Goal: Task Accomplishment & Management: Use online tool/utility

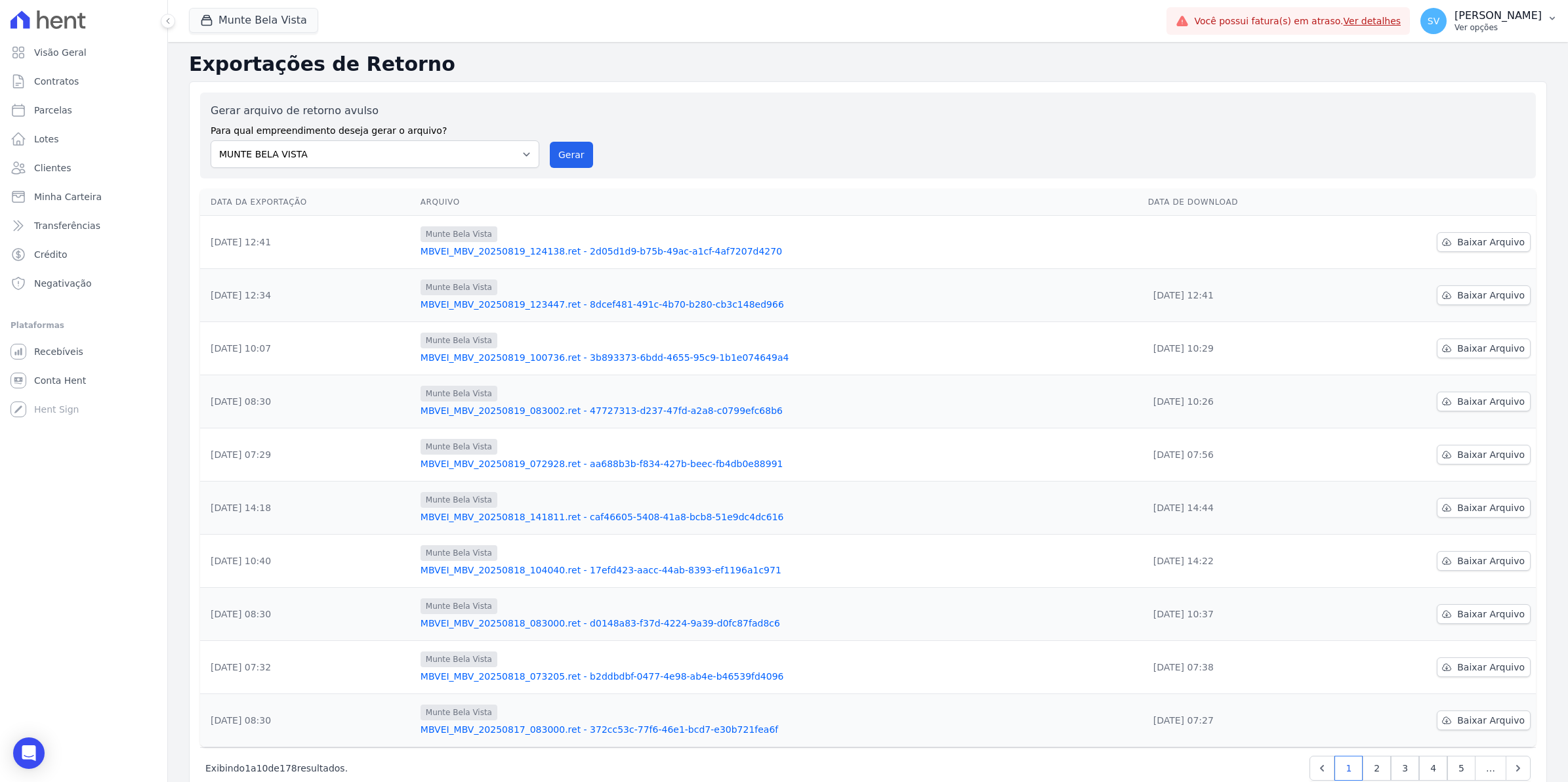
click at [1440, 22] on span "SV" at bounding box center [1434, 21] width 12 height 10
click at [1468, 143] on link "Exportar retornos" at bounding box center [1484, 144] width 168 height 24
click at [57, 110] on span "Parcelas" at bounding box center [53, 110] width 38 height 13
select select
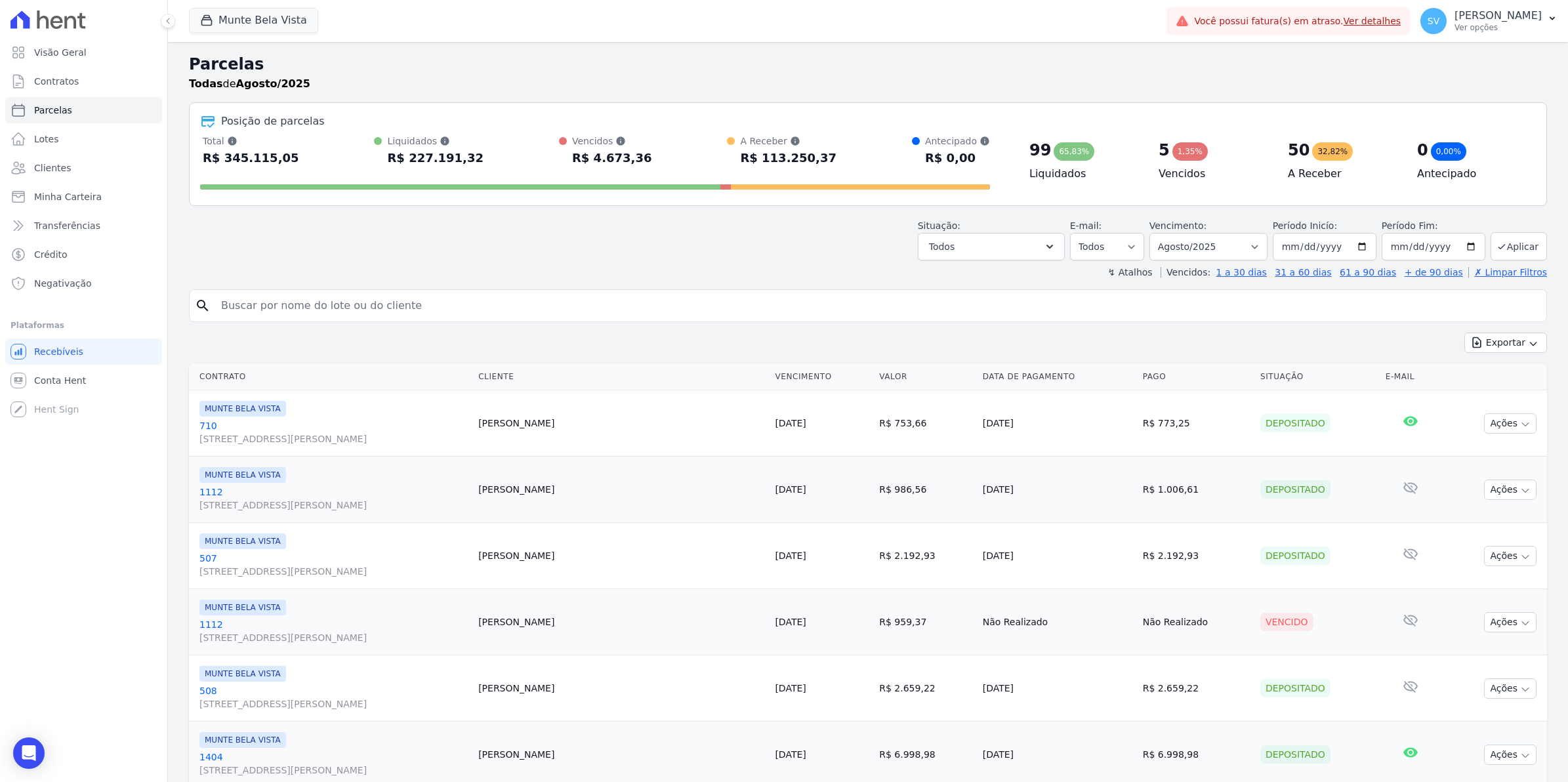
click at [316, 305] on input "search" at bounding box center [877, 305] width 1328 height 26
type input "rosivaldo"
select select
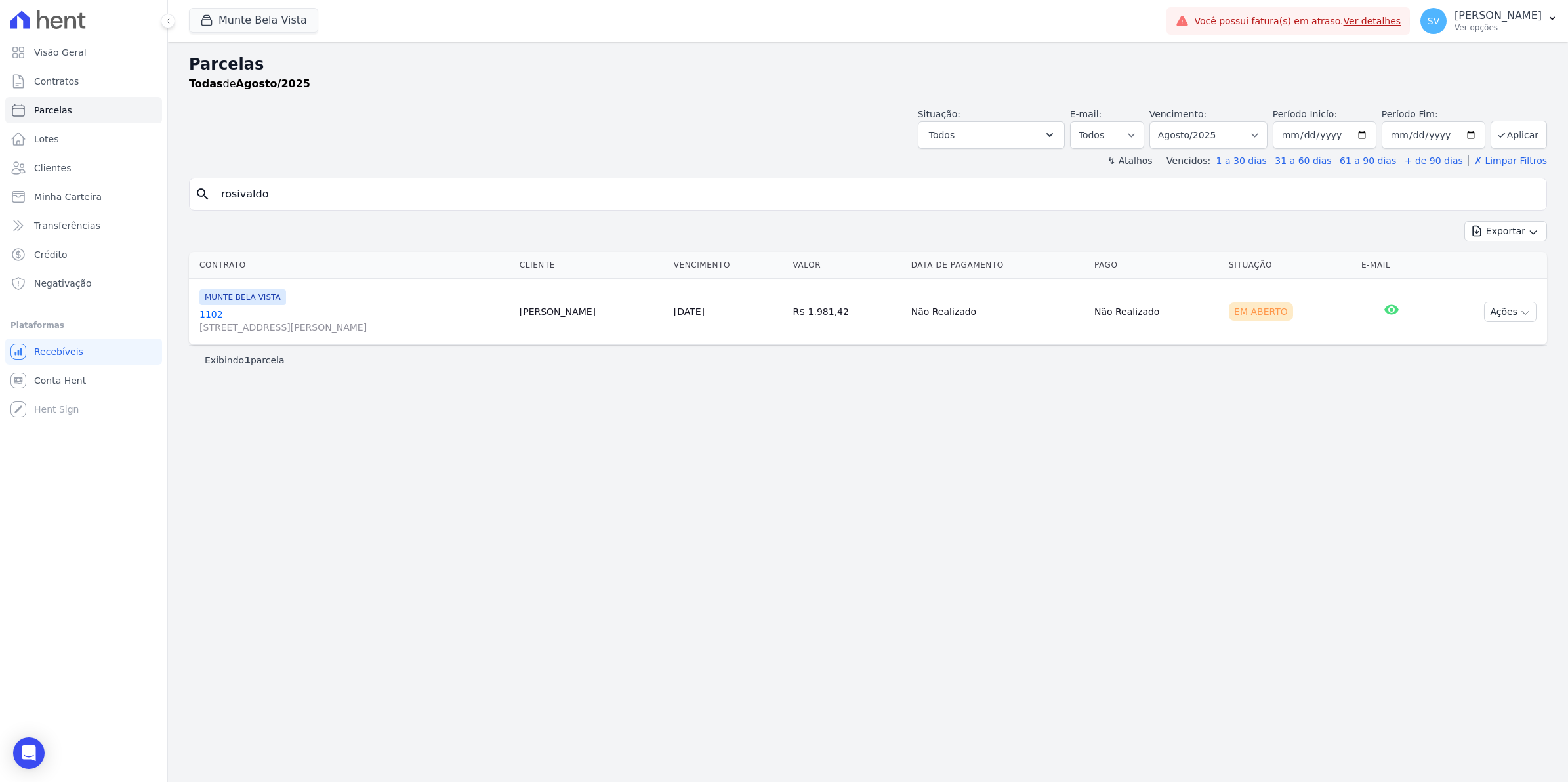
click at [211, 313] on link "[GEOGRAPHIC_DATA][STREET_ADDRESS][PERSON_NAME][GEOGRAPHIC_DATA]" at bounding box center [354, 321] width 310 height 26
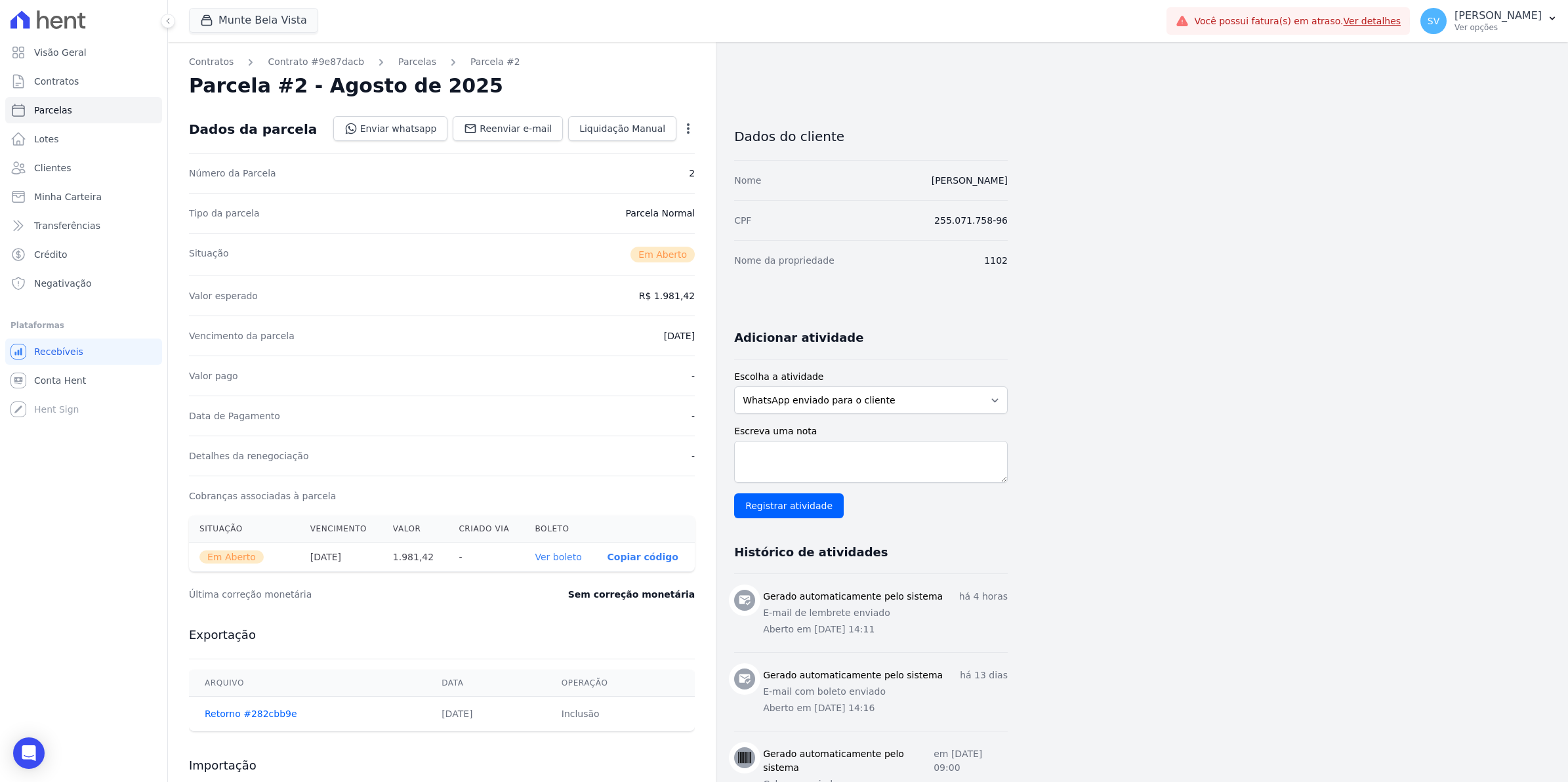
select select
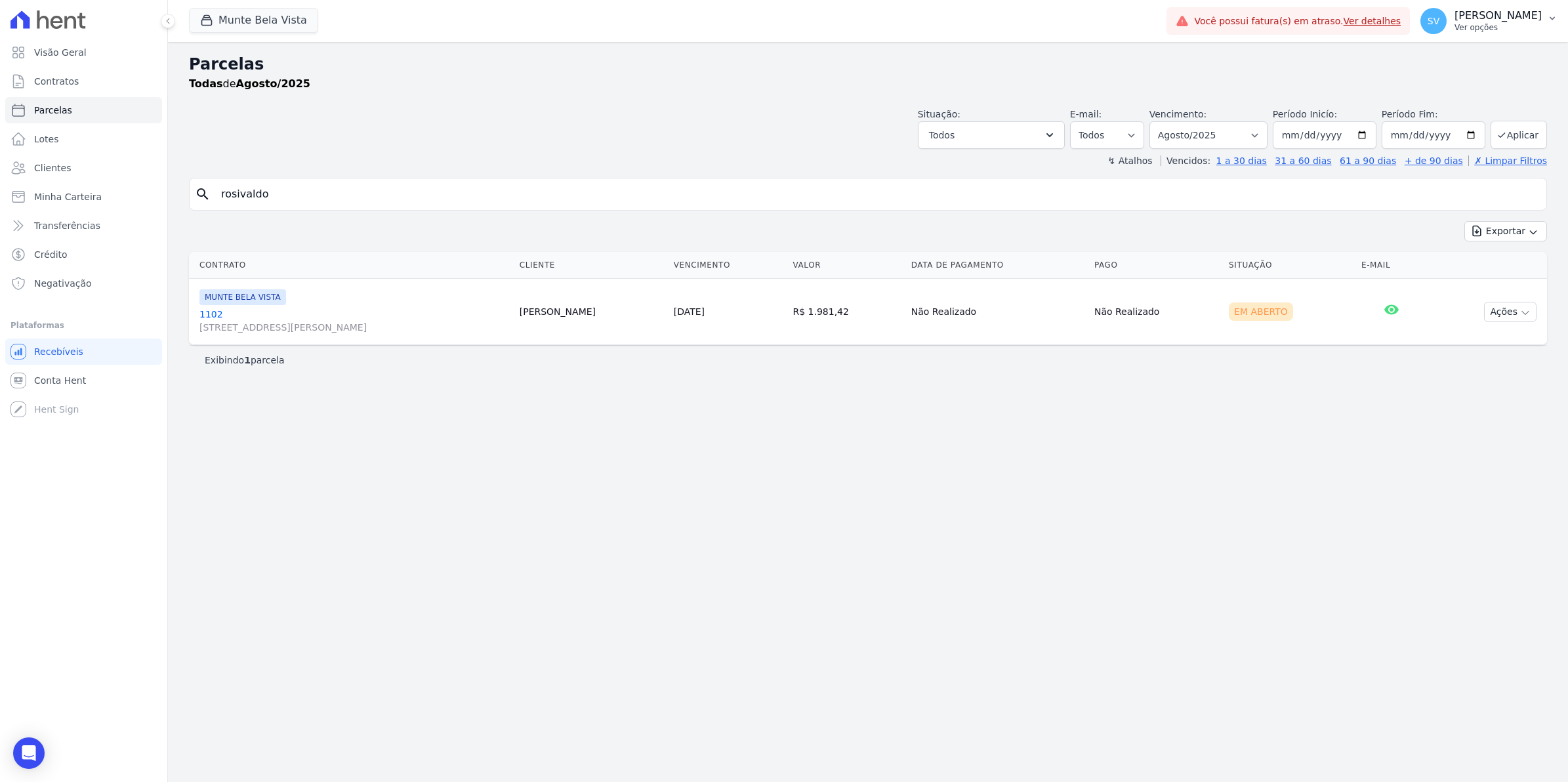
click at [1440, 18] on span "SV" at bounding box center [1434, 21] width 12 height 10
click at [1473, 144] on link "Exportar retornos" at bounding box center [1484, 144] width 168 height 24
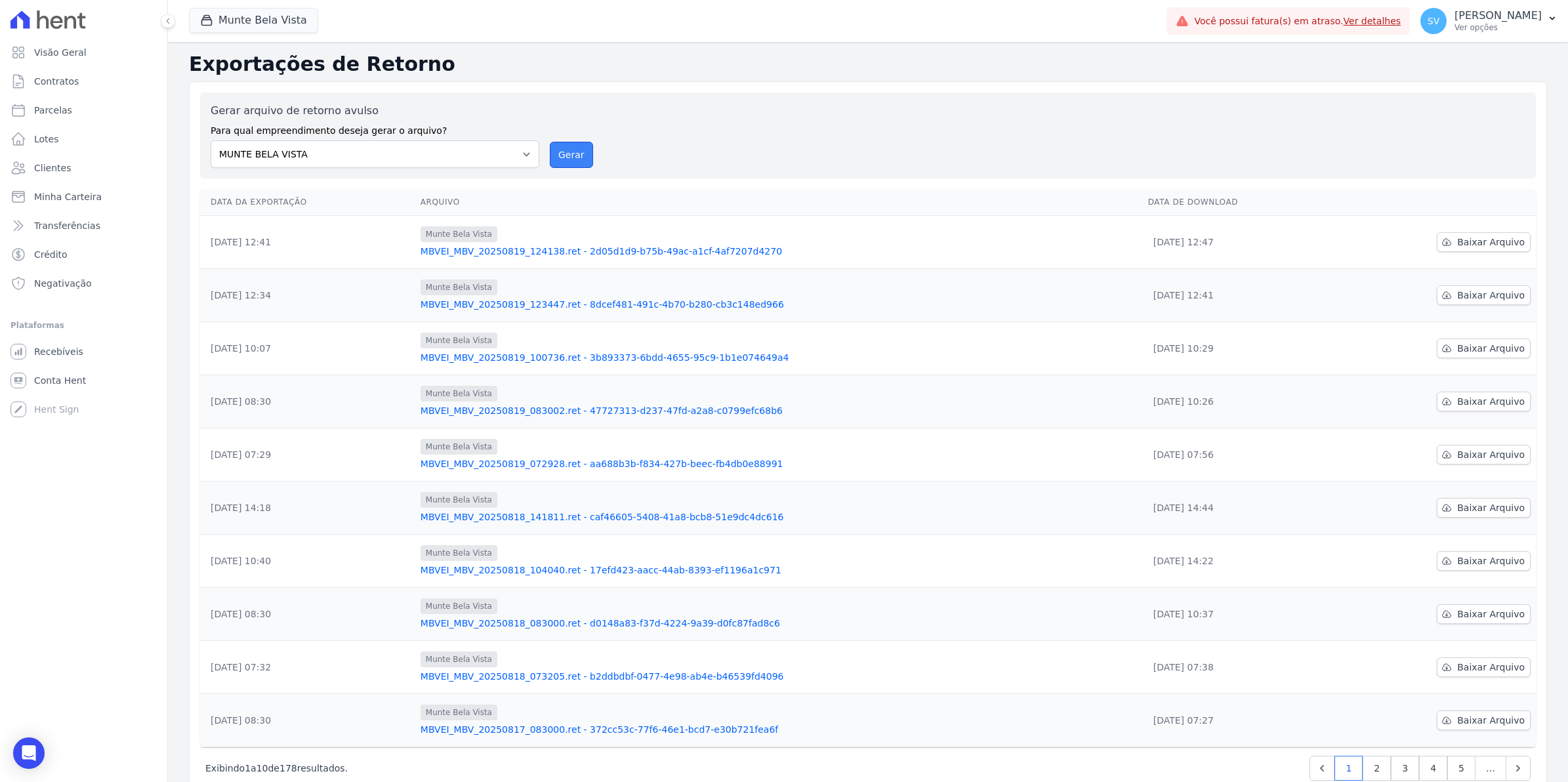
click at [559, 153] on button "Gerar" at bounding box center [572, 154] width 44 height 26
drag, startPoint x: 565, startPoint y: 154, endPoint x: 859, endPoint y: 128, distance: 295.1
click at [565, 154] on button "Gerar" at bounding box center [572, 154] width 44 height 26
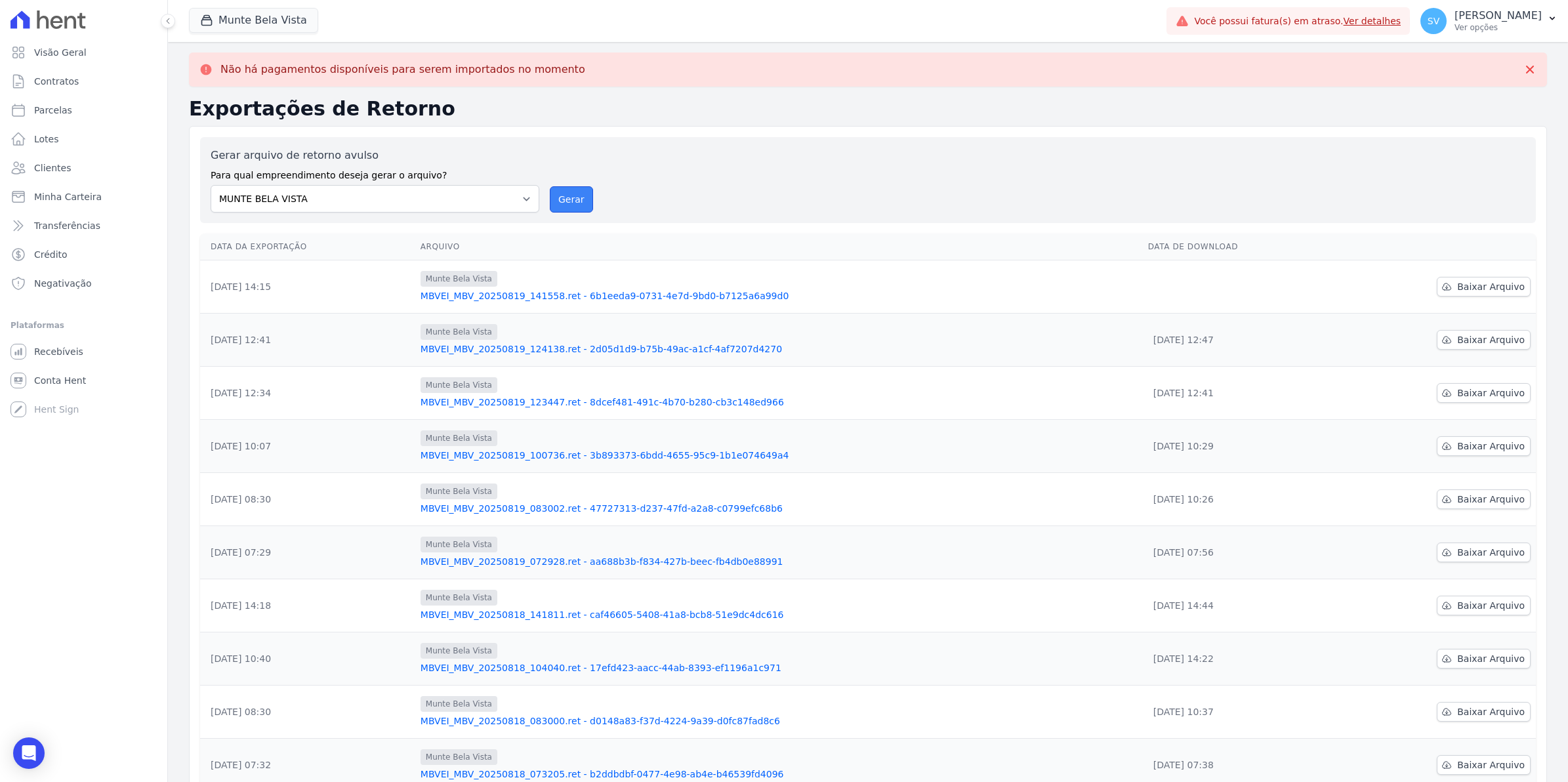
click at [576, 192] on button "Gerar" at bounding box center [572, 200] width 44 height 26
click at [1478, 290] on span "Baixar Arquivo" at bounding box center [1490, 286] width 67 height 13
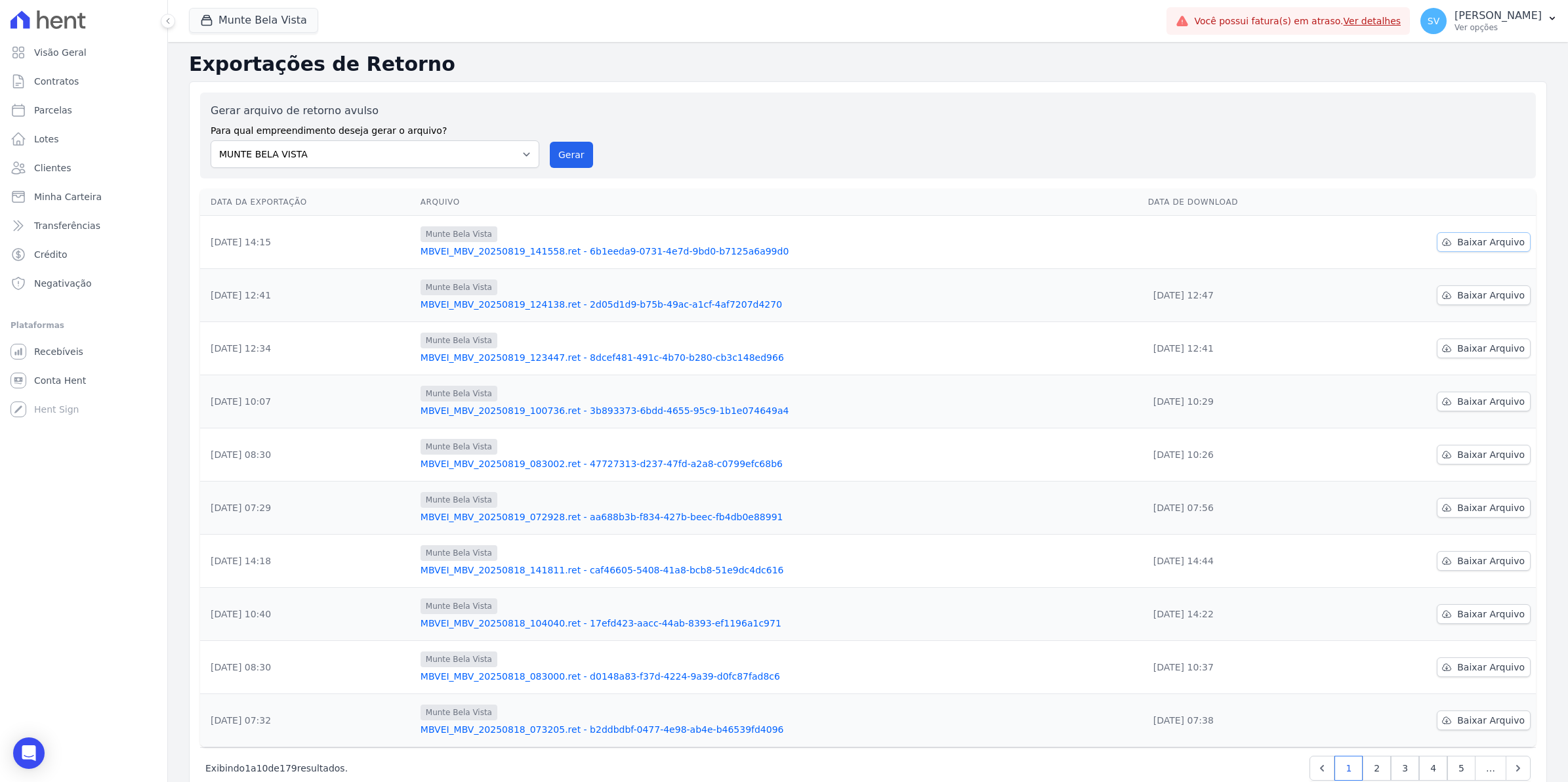
click at [1478, 237] on span "Baixar Arquivo" at bounding box center [1490, 242] width 67 height 13
click at [1471, 244] on span "Baixar Arquivo" at bounding box center [1490, 242] width 67 height 13
click at [35, 388] on link "Conta Hent" at bounding box center [84, 381] width 157 height 26
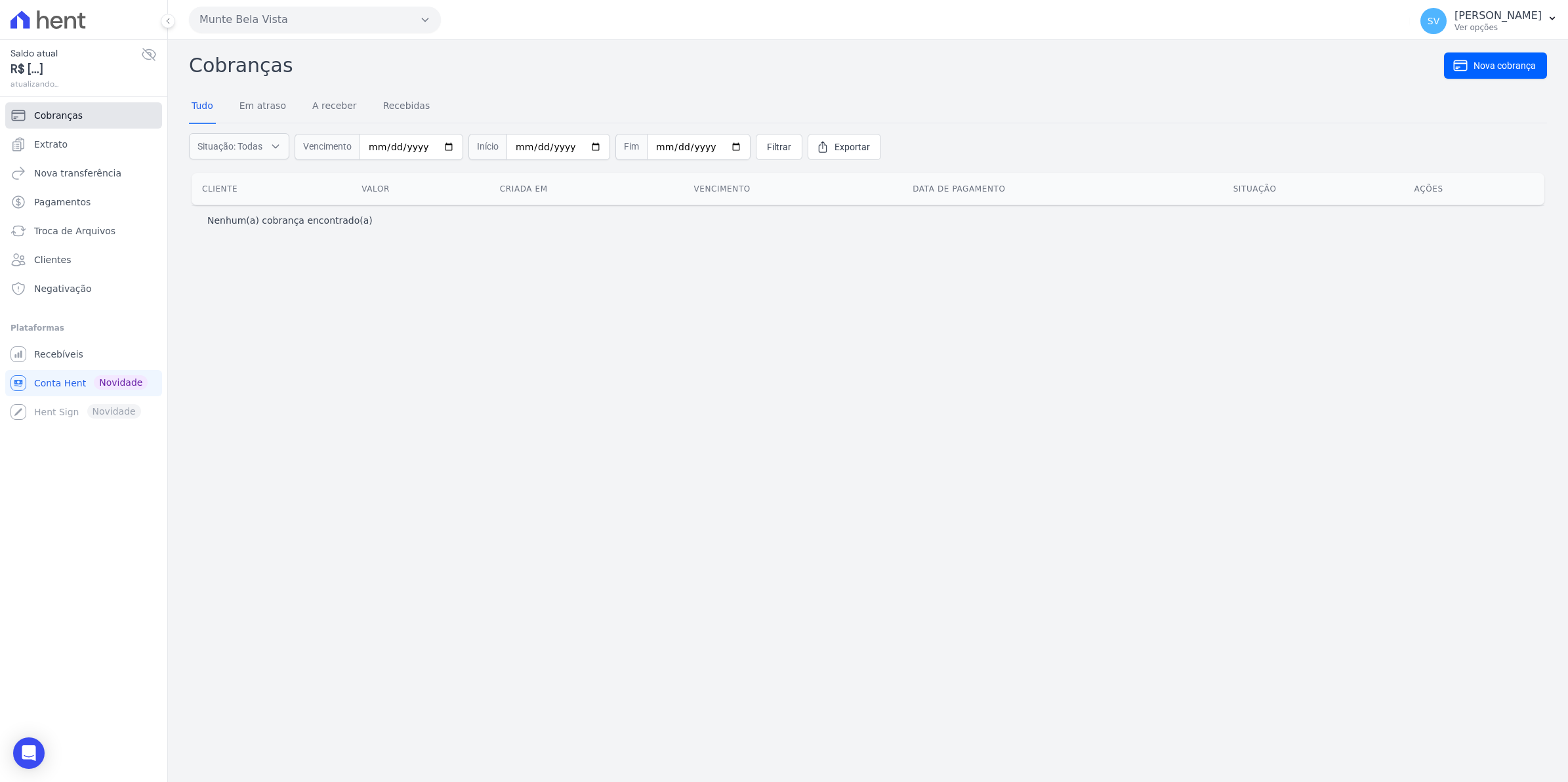
click at [45, 110] on span "Cobranças" at bounding box center [58, 115] width 49 height 13
click at [47, 149] on span "Extrato" at bounding box center [51, 144] width 33 height 13
